Goal: Use online tool/utility: Utilize a website feature to perform a specific function

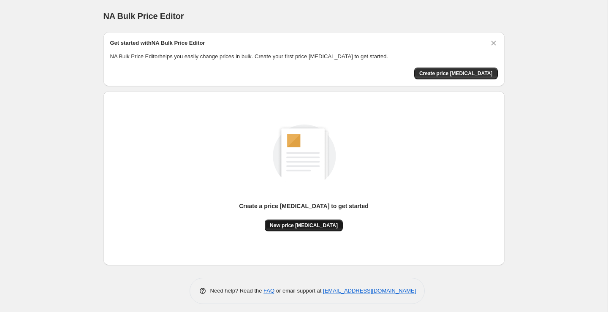
click at [312, 225] on span "New price [MEDICAL_DATA]" at bounding box center [304, 225] width 68 height 7
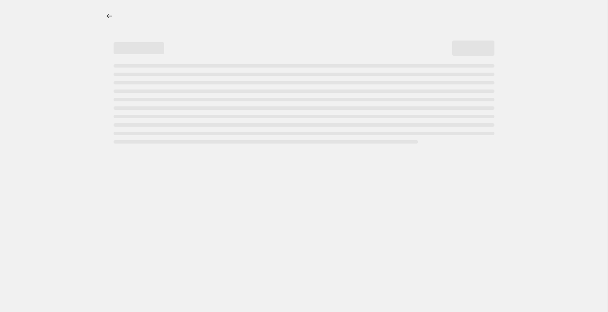
select select "percentage"
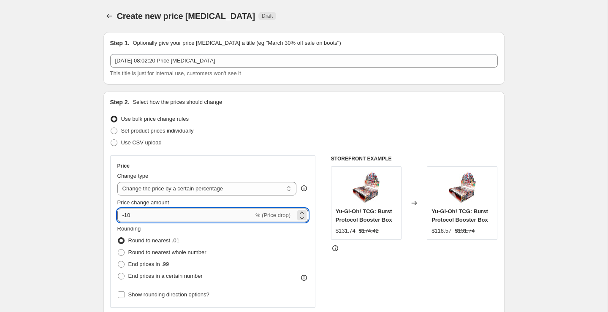
click at [154, 221] on input "-10" at bounding box center [185, 215] width 136 height 14
type input "-1"
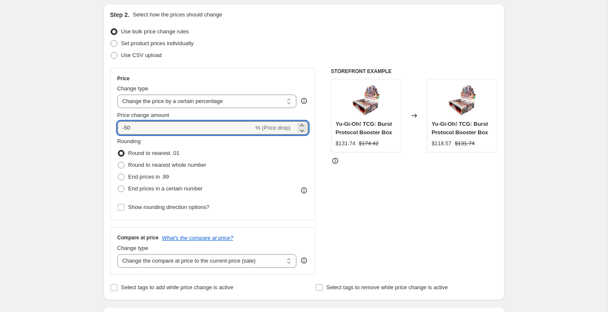
scroll to position [105, 0]
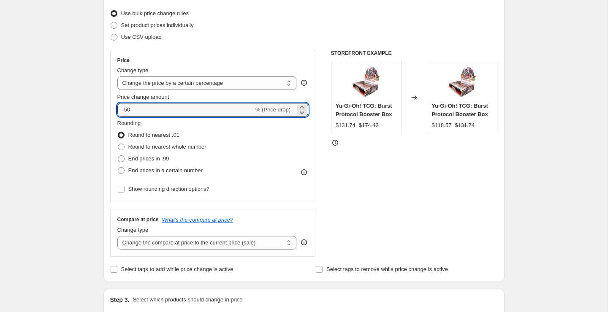
type input "-50"
click at [316, 231] on div "Price Change type Change the price to a certain amount Change the price by a ce…" at bounding box center [303, 153] width 387 height 207
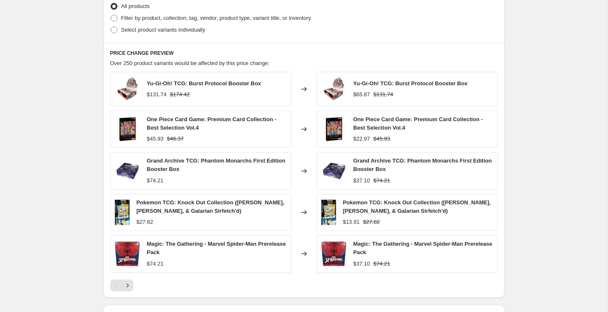
scroll to position [542, 0]
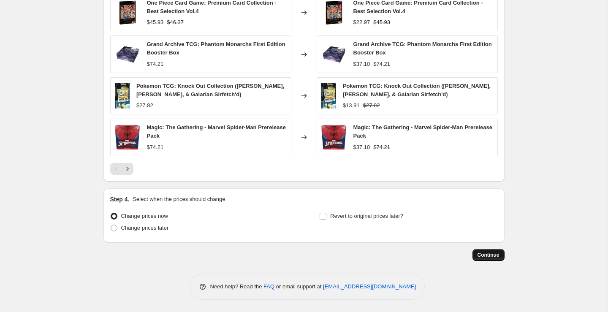
click at [477, 251] on button "Continue" at bounding box center [488, 255] width 32 height 12
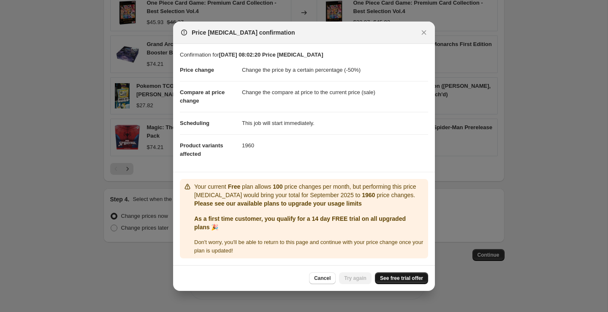
click at [389, 280] on span "See free trial offer" at bounding box center [401, 278] width 43 height 7
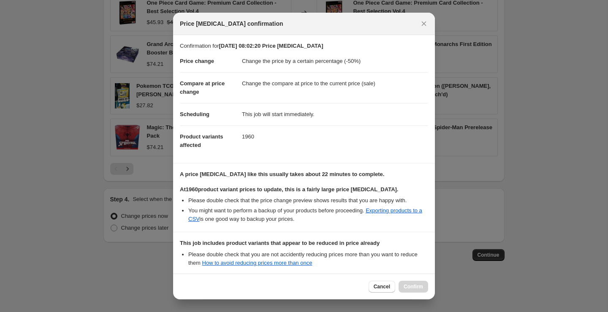
scroll to position [90, 0]
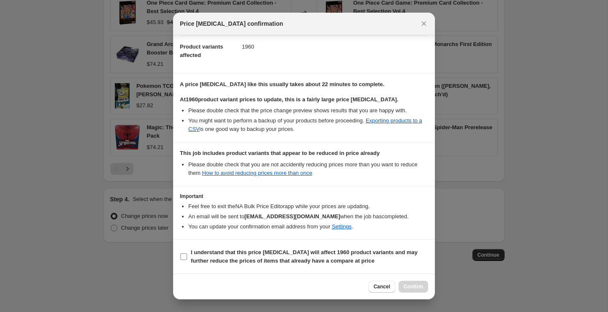
click at [230, 249] on b "I understand that this price [MEDICAL_DATA] will affect 1960 product variants a…" at bounding box center [304, 256] width 227 height 15
click at [187, 253] on input "I understand that this price [MEDICAL_DATA] will affect 1960 product variants a…" at bounding box center [183, 256] width 7 height 7
checkbox input "true"
click at [408, 284] on span "Confirm" at bounding box center [412, 286] width 19 height 7
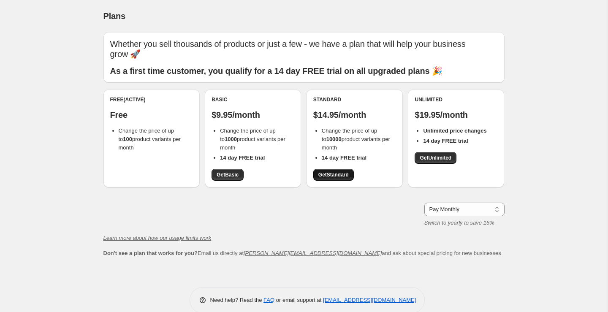
click at [347, 171] on span "Get Standard" at bounding box center [333, 174] width 30 height 7
